Goal: Information Seeking & Learning: Check status

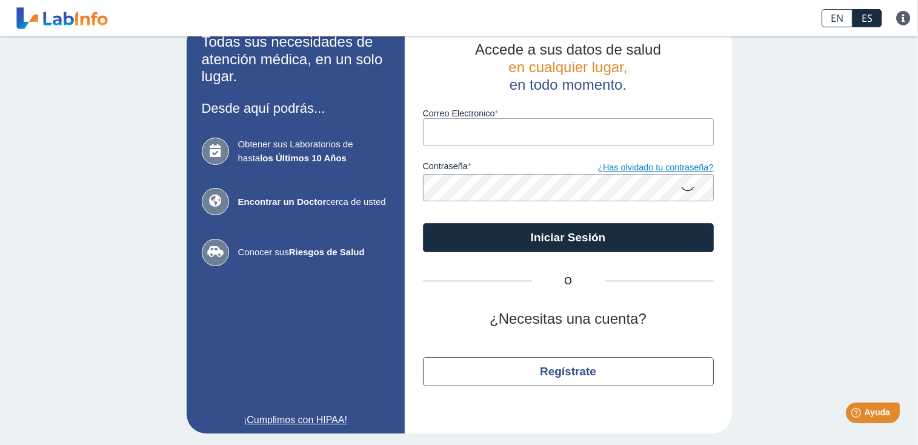
click at [652, 170] on link "¿Has olvidado tu contraseña?" at bounding box center [640, 167] width 145 height 13
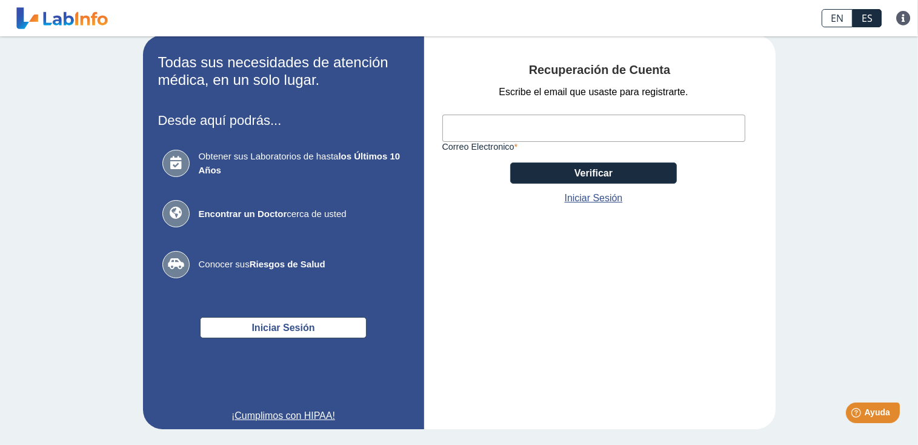
click at [515, 132] on input "Correo Electronico" at bounding box center [593, 128] width 303 height 27
type input "[EMAIL_ADDRESS][DOMAIN_NAME]"
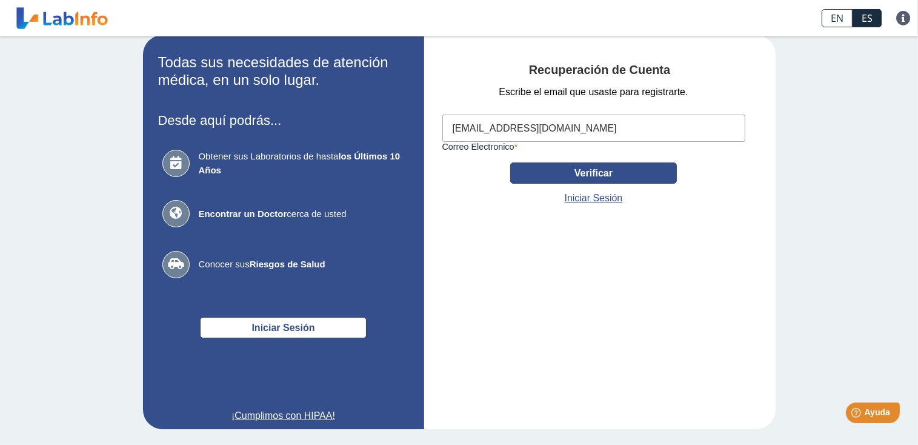
click at [572, 173] on button "Verificar" at bounding box center [593, 172] width 167 height 21
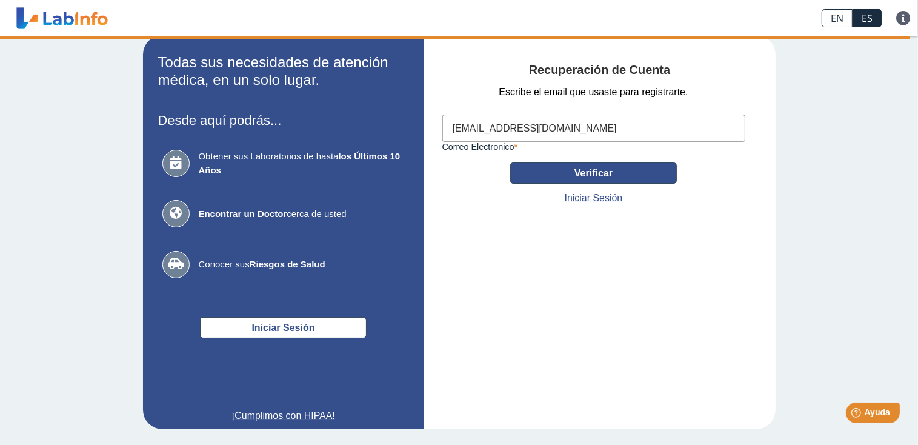
click at [603, 172] on button "Verificar" at bounding box center [593, 172] width 167 height 21
click at [565, 170] on button "Verificar" at bounding box center [593, 172] width 167 height 21
click at [591, 200] on link "Iniciar Sesión" at bounding box center [594, 198] width 58 height 15
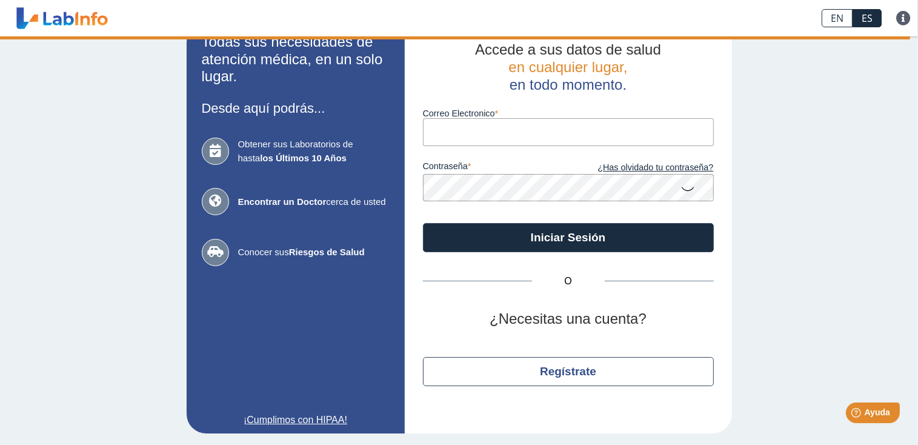
click at [539, 130] on input "Correo Electronico" at bounding box center [568, 131] width 291 height 27
type input "[EMAIL_ADDRESS][DOMAIN_NAME]"
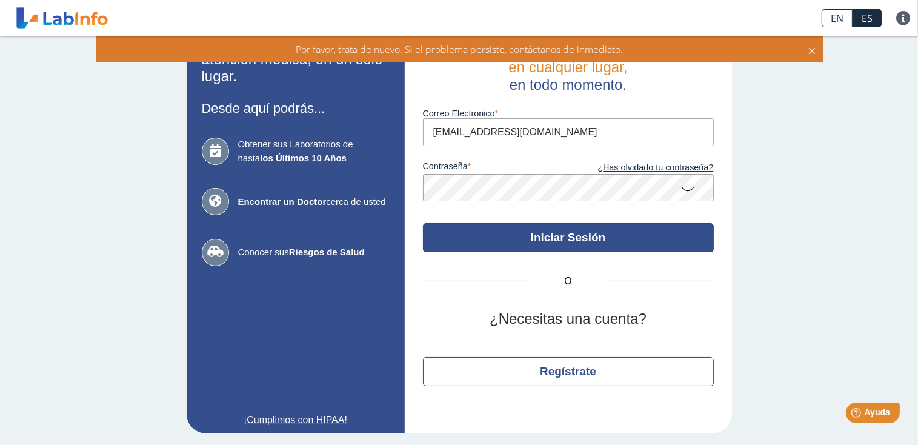
click at [445, 234] on button "Iniciar Sesión" at bounding box center [568, 237] width 291 height 29
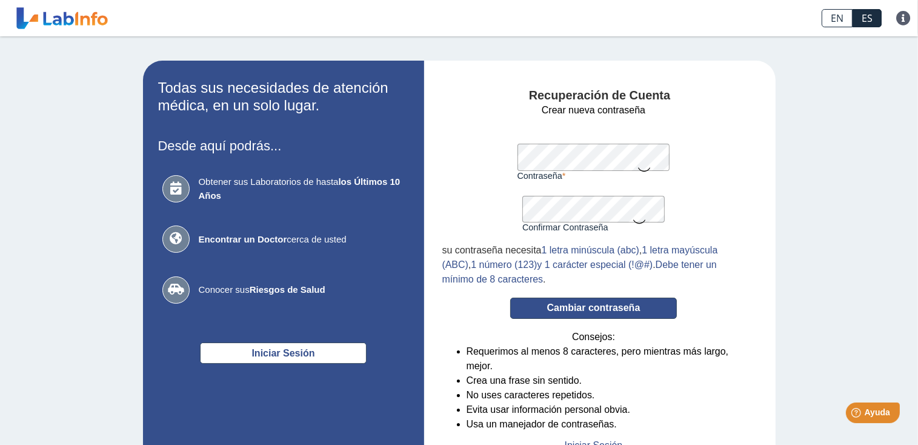
click at [591, 301] on button "Cambiar contraseña" at bounding box center [593, 308] width 167 height 21
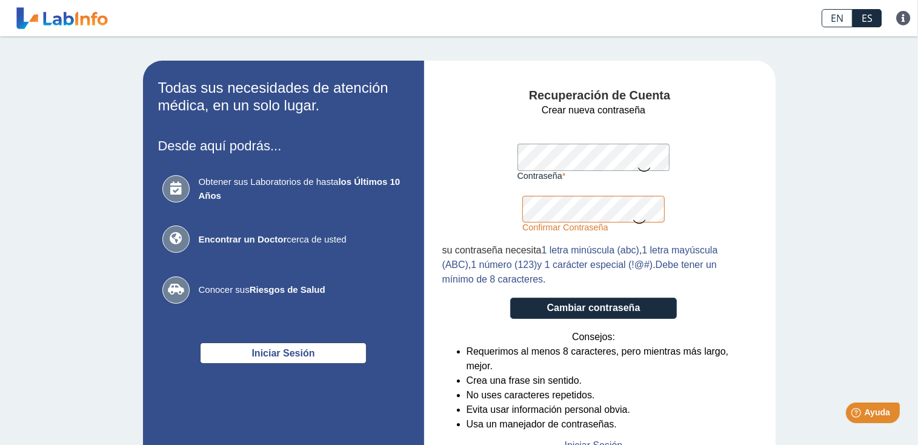
click at [510, 298] on button "Cambiar contraseña" at bounding box center [593, 308] width 167 height 21
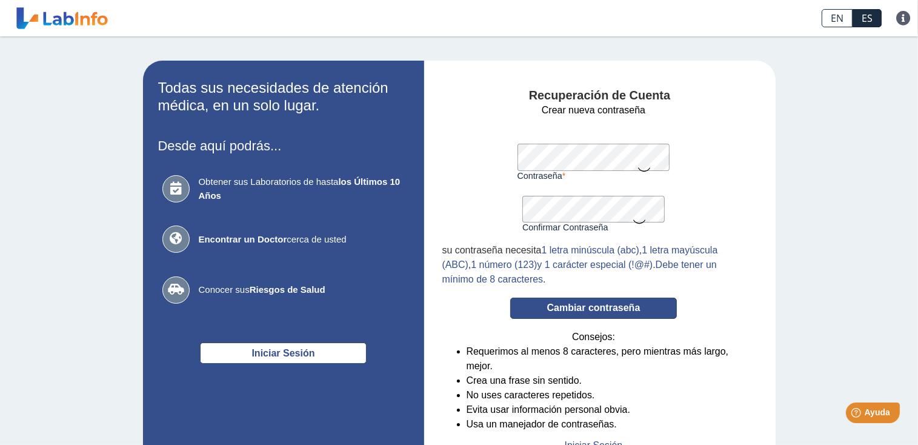
click at [633, 304] on button "Cambiar contraseña" at bounding box center [593, 308] width 167 height 21
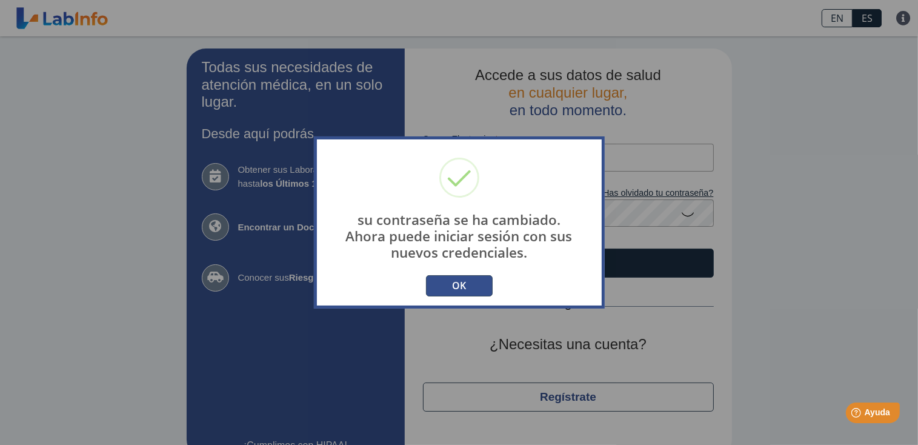
click at [466, 287] on button "OK" at bounding box center [459, 285] width 67 height 21
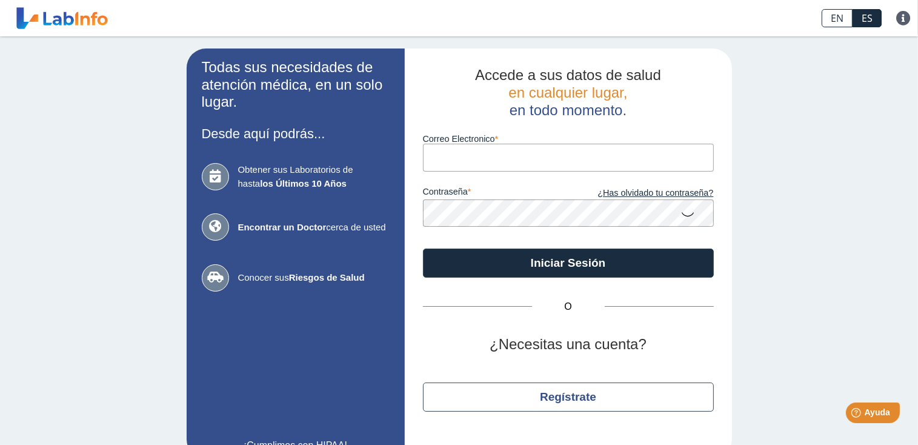
click at [531, 164] on input "Correo Electronico" at bounding box center [568, 157] width 291 height 27
type input "[EMAIL_ADDRESS][DOMAIN_NAME]"
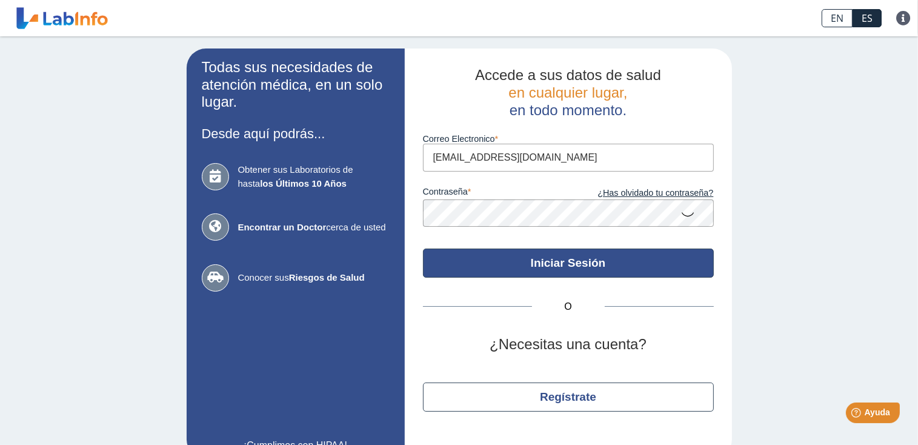
click at [442, 256] on button "Iniciar Sesión" at bounding box center [568, 262] width 291 height 29
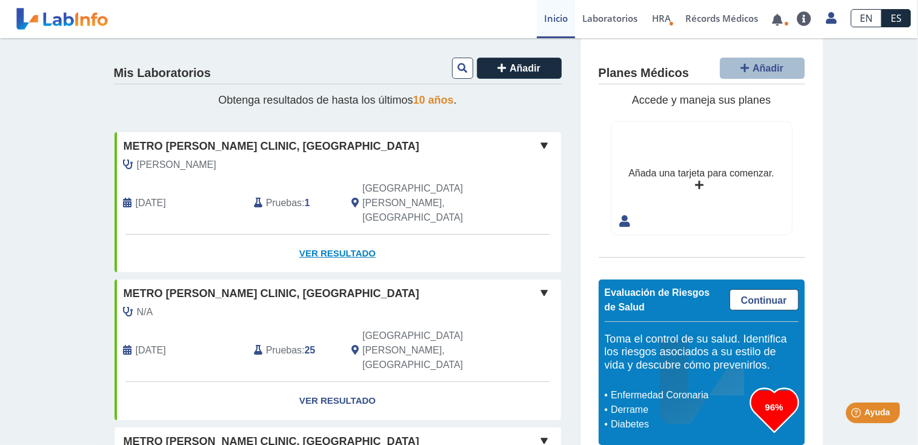
click at [319, 234] on link "Ver Resultado" at bounding box center [338, 253] width 447 height 38
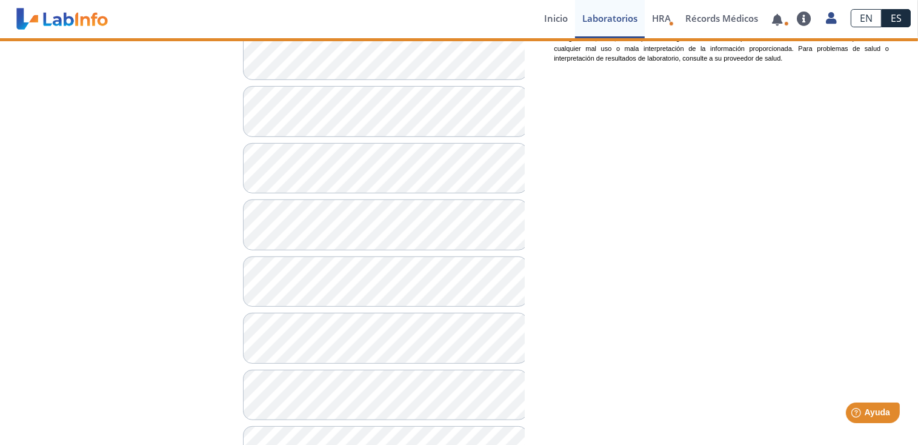
scroll to position [606, 0]
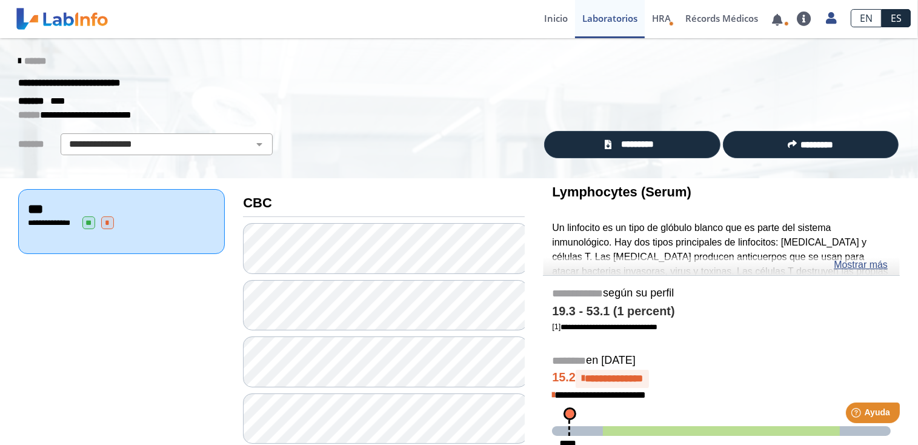
click at [12, 66] on div "******" at bounding box center [459, 61] width 900 height 22
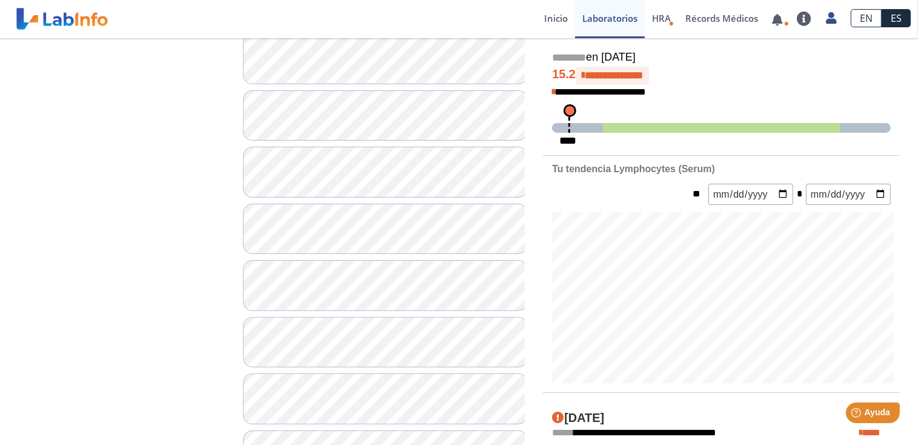
scroll to position [424, 0]
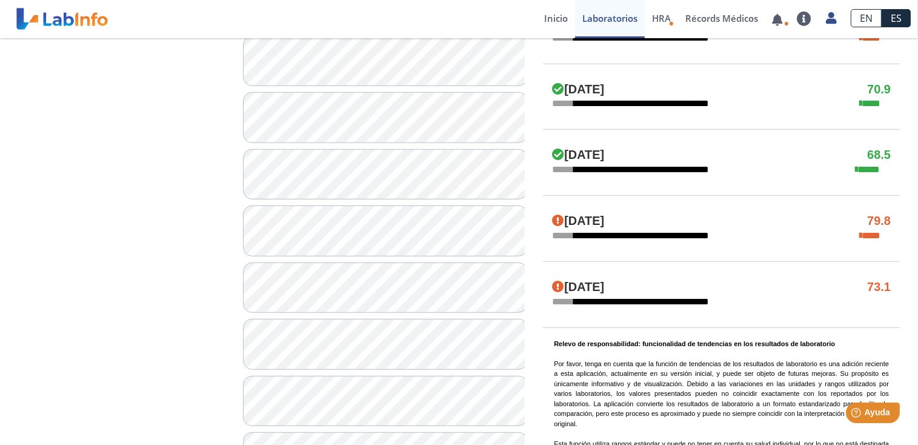
scroll to position [727, 0]
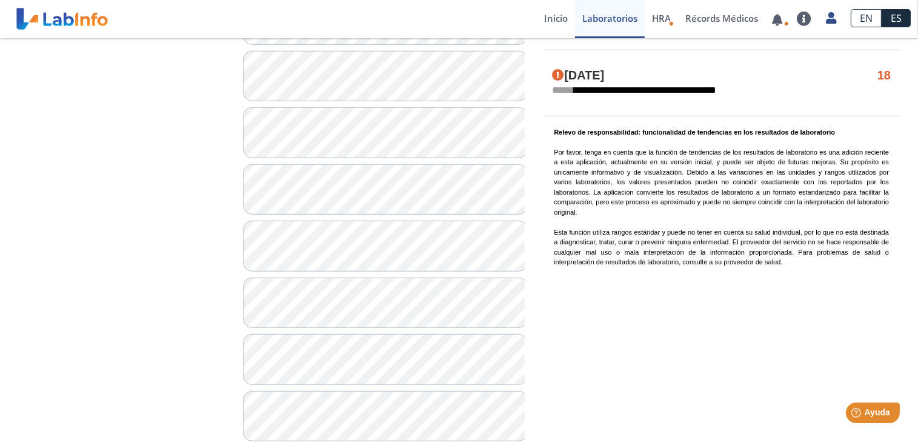
scroll to position [936, 0]
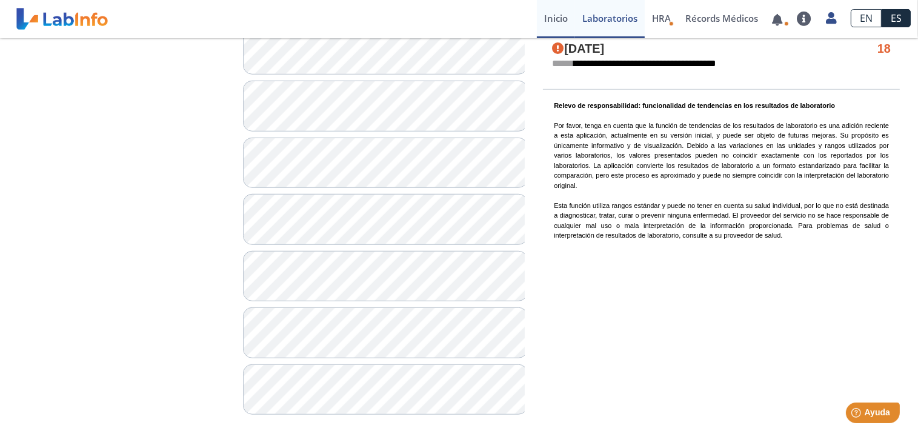
click at [554, 6] on link "Inicio" at bounding box center [556, 19] width 38 height 38
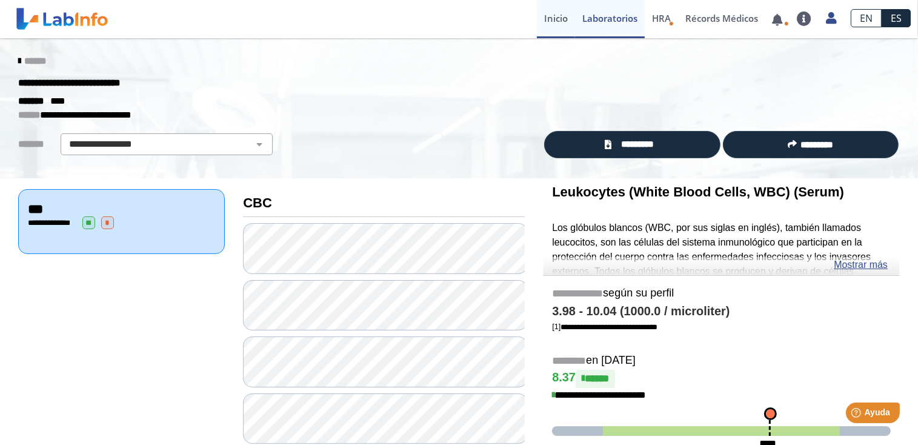
click at [543, 19] on link "Inicio" at bounding box center [556, 19] width 38 height 38
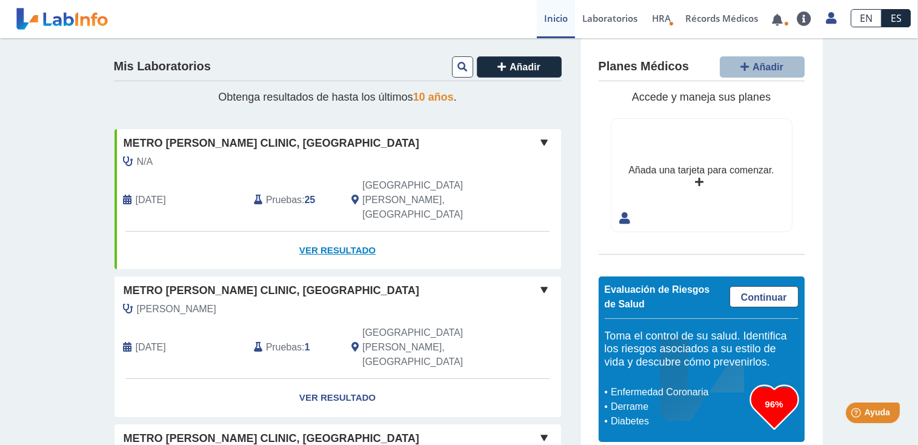
click at [321, 231] on link "Ver Resultado" at bounding box center [338, 250] width 447 height 38
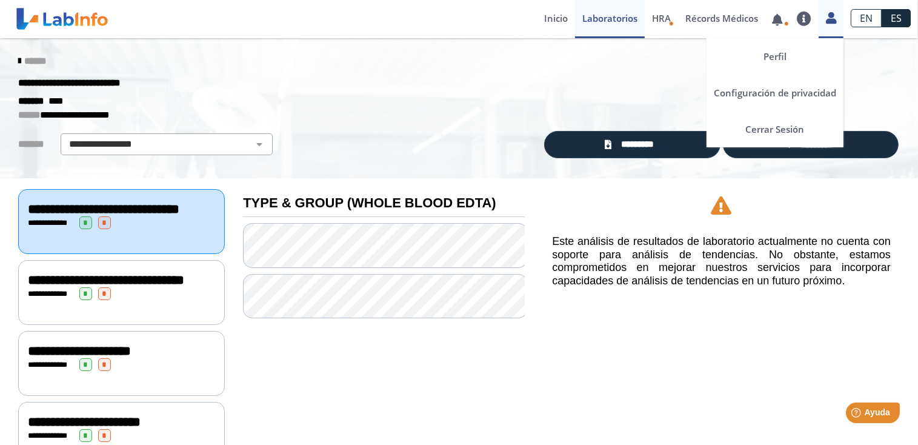
click at [836, 18] on icon at bounding box center [831, 17] width 10 height 9
click at [803, 129] on link "Cerrar Sesión" at bounding box center [774, 129] width 137 height 36
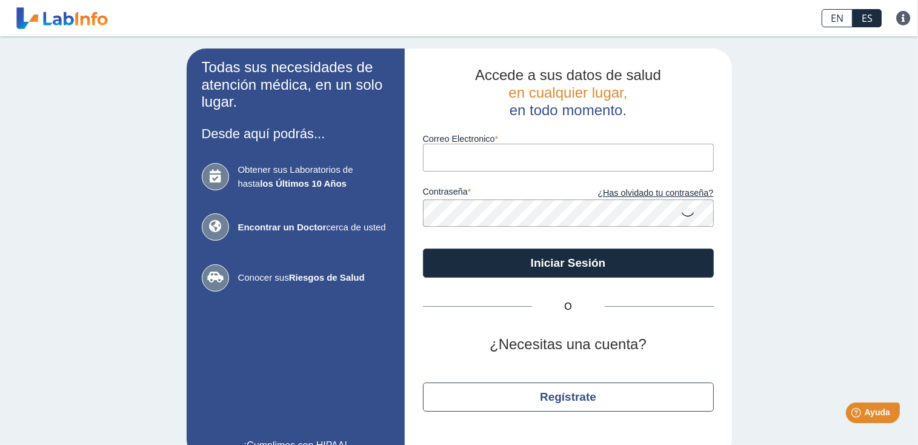
click at [546, 144] on input "Correo Electronico" at bounding box center [568, 157] width 291 height 27
type input "[EMAIL_ADDRESS][DOMAIN_NAME]"
click at [423, 248] on button "Iniciar Sesión" at bounding box center [568, 262] width 291 height 29
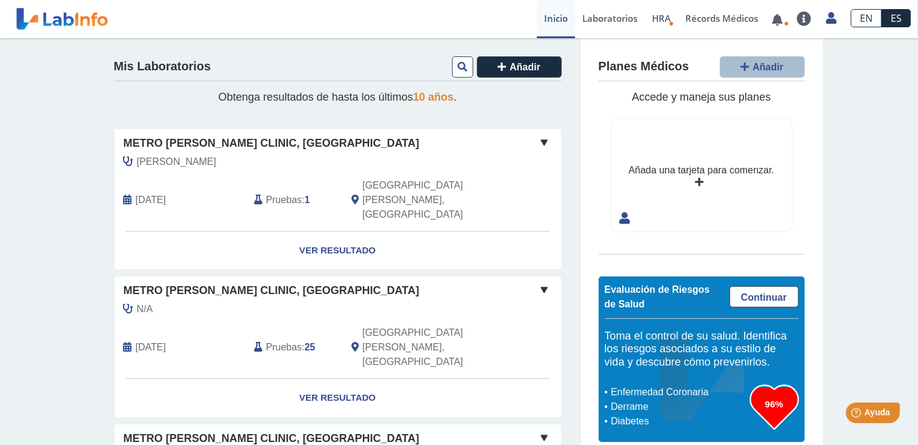
click at [278, 135] on span "Metro Pavía Clinic, Hato Rey" at bounding box center [272, 143] width 296 height 16
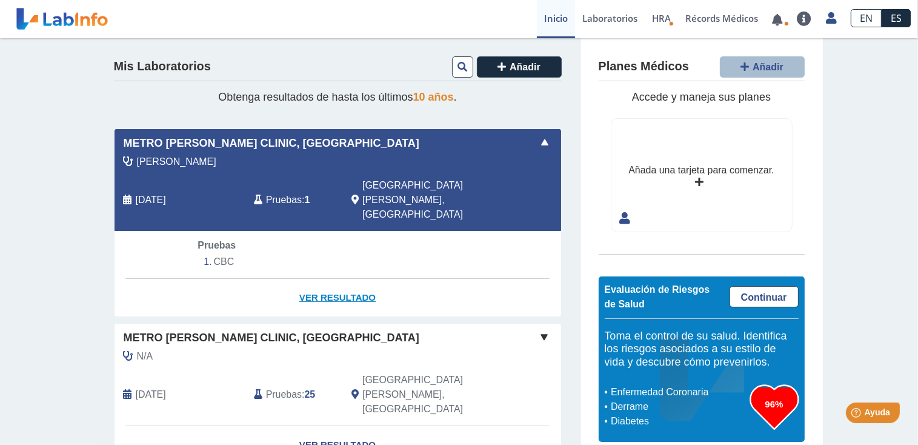
click at [357, 279] on link "Ver Resultado" at bounding box center [338, 298] width 447 height 38
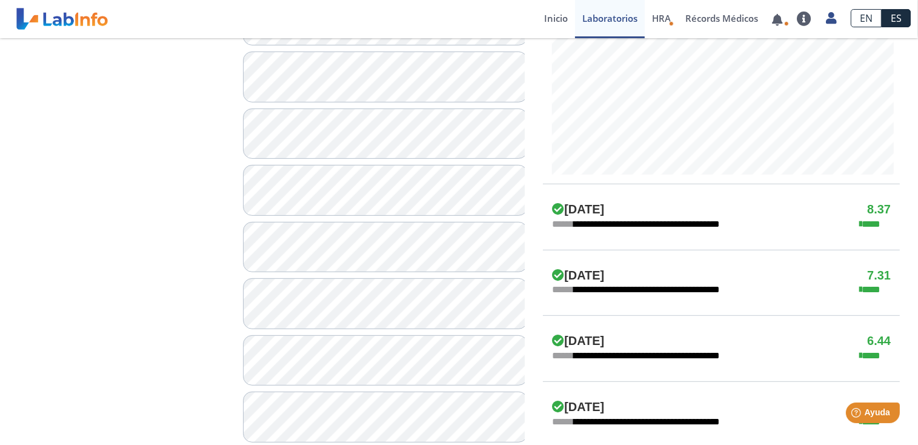
scroll to position [572, 0]
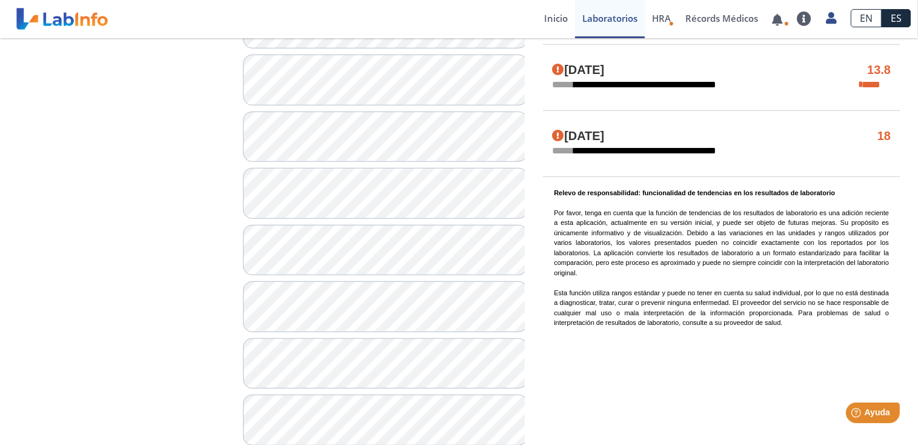
scroll to position [875, 0]
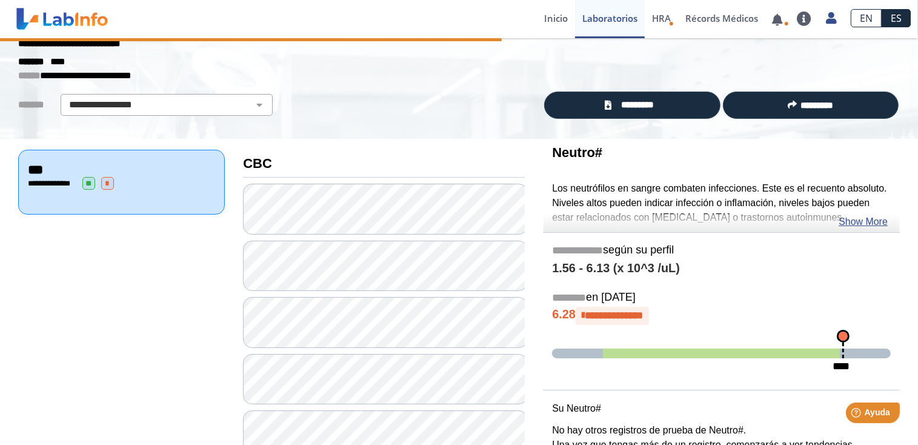
scroll to position [61, 0]
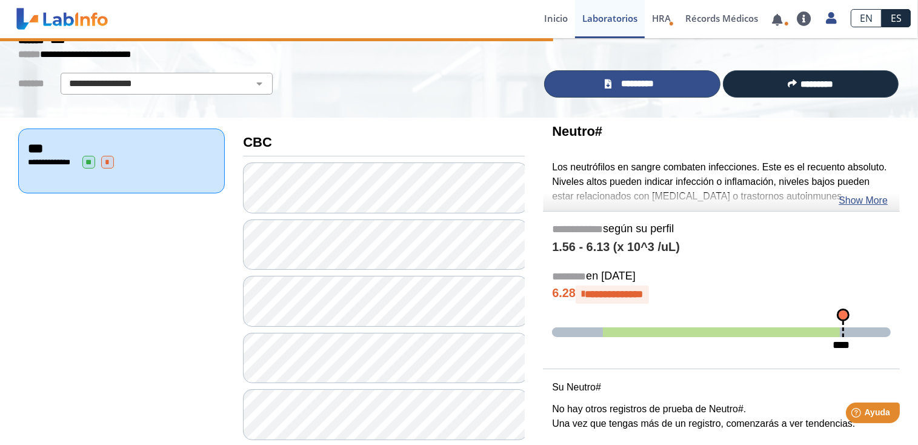
click at [616, 85] on span "*********" at bounding box center [637, 84] width 44 height 14
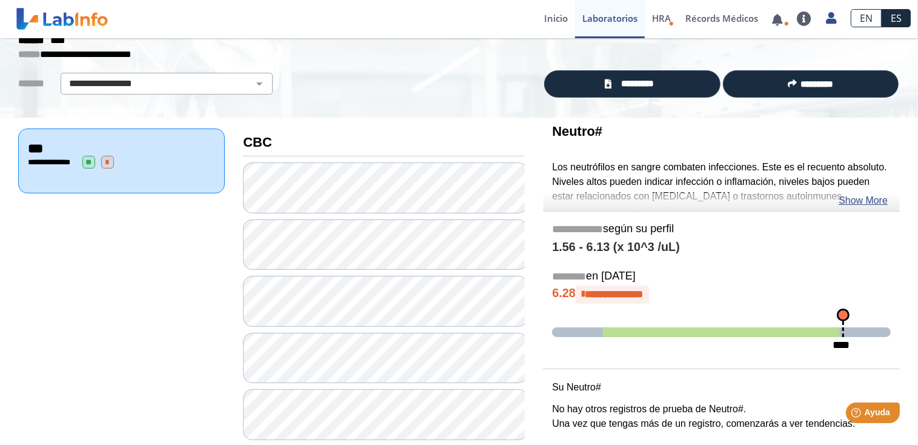
click at [96, 168] on div "**********" at bounding box center [121, 160] width 207 height 65
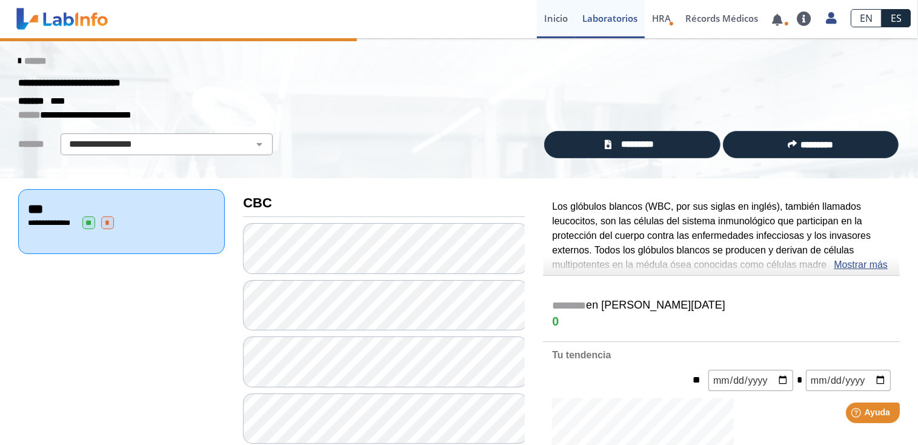
click at [545, 21] on link "Inicio" at bounding box center [556, 19] width 38 height 38
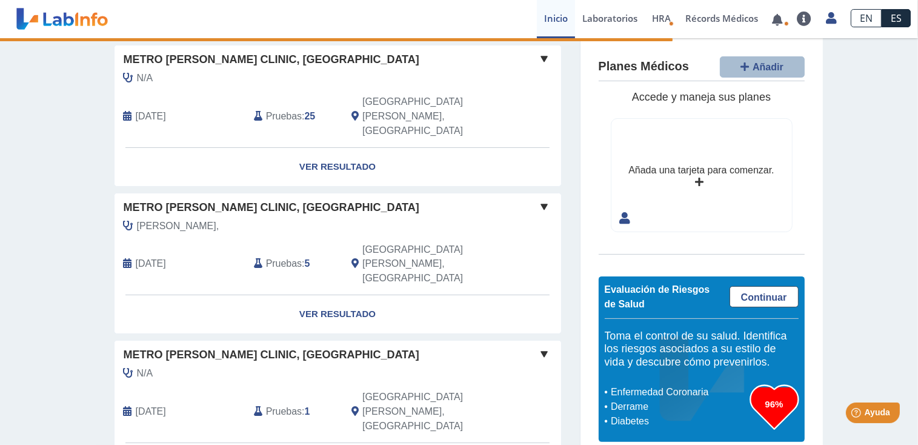
scroll to position [242, 0]
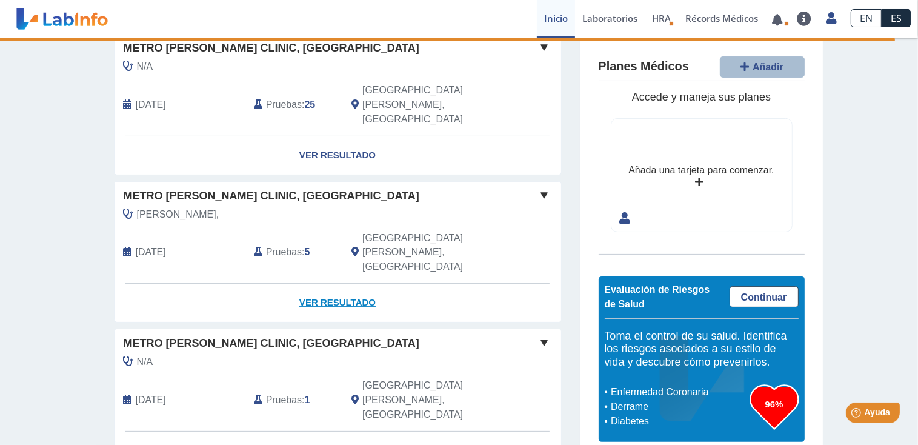
click at [325, 284] on link "Ver Resultado" at bounding box center [338, 303] width 447 height 38
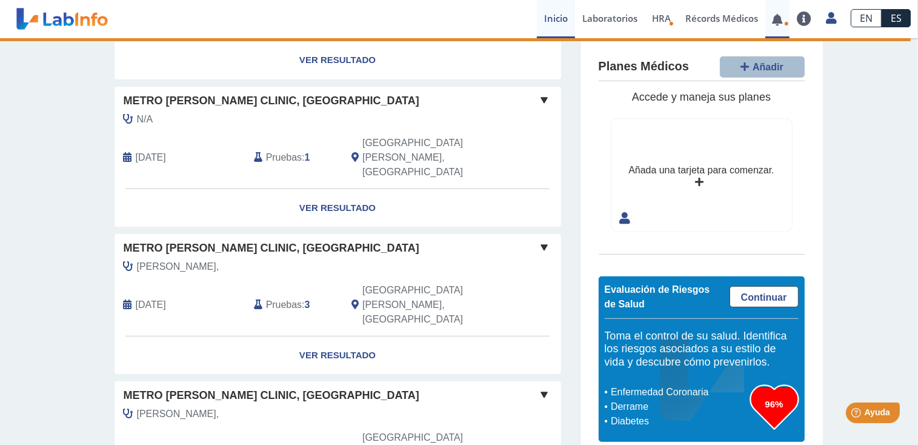
click at [776, 22] on link at bounding box center [777, 19] width 25 height 9
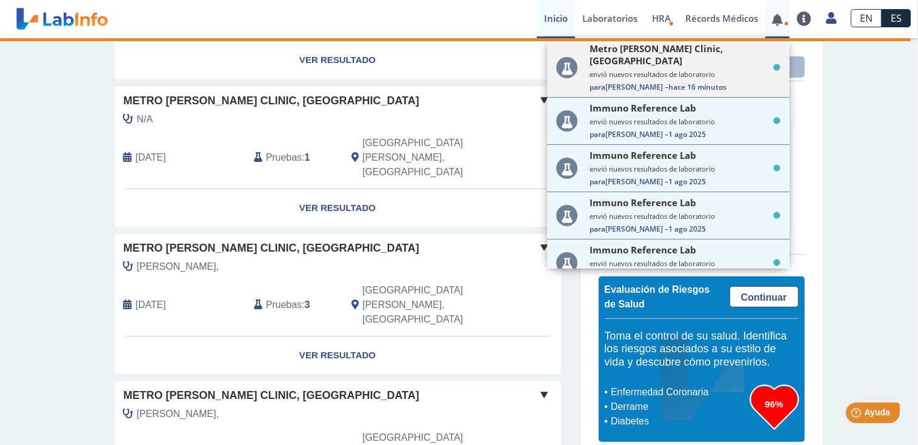
click at [679, 70] on small "envió nuevos resultados de laboratorio" at bounding box center [685, 74] width 191 height 9
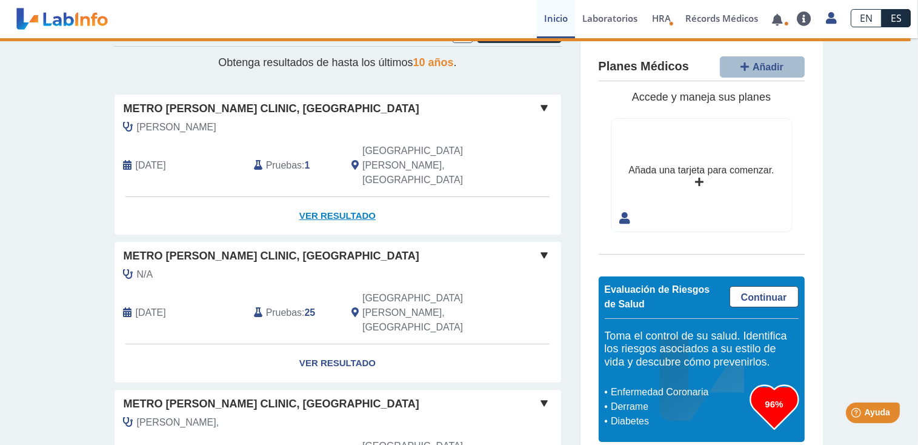
scroll to position [0, 0]
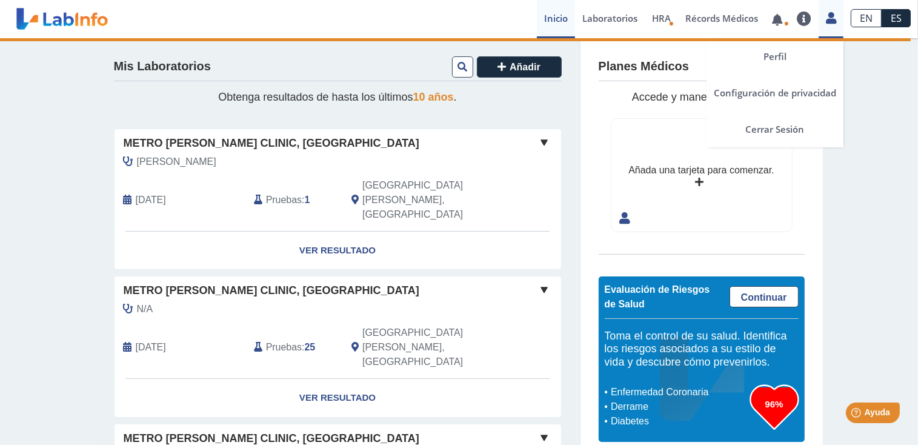
click at [831, 22] on icon at bounding box center [831, 17] width 10 height 9
click at [802, 124] on link "Cerrar Sesión" at bounding box center [774, 129] width 137 height 36
click at [831, 17] on icon at bounding box center [831, 17] width 10 height 9
click at [795, 127] on link "Cerrar Sesión" at bounding box center [774, 129] width 137 height 36
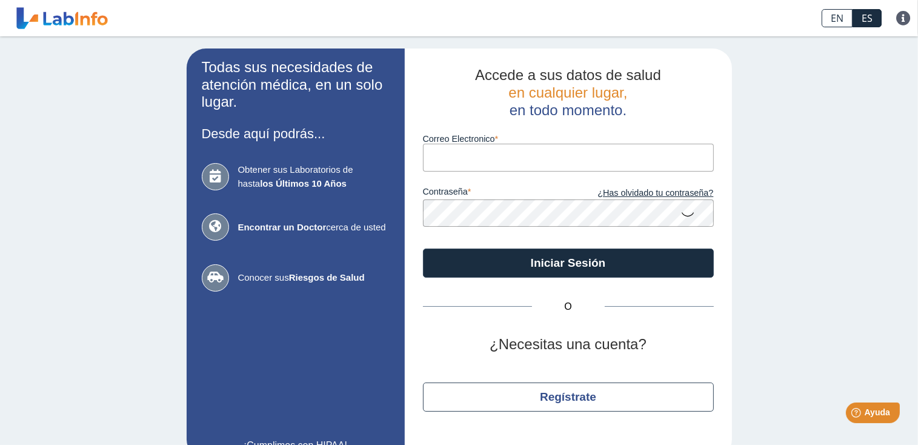
click at [509, 168] on input "Correo Electronico" at bounding box center [568, 157] width 291 height 27
